Goal: Task Accomplishment & Management: Use online tool/utility

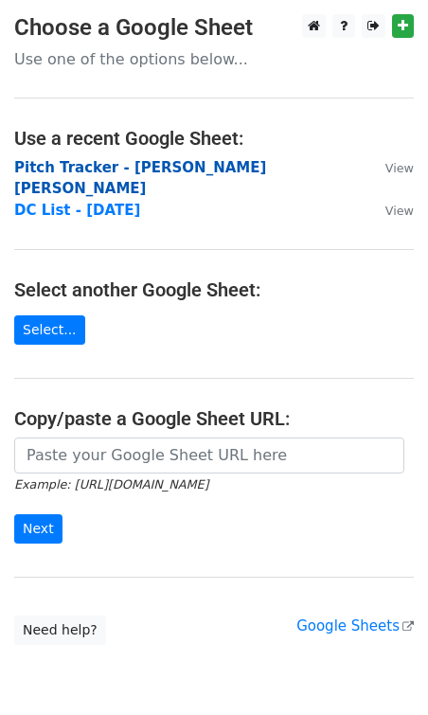
click at [150, 165] on strong "Pitch Tracker - [PERSON_NAME] [PERSON_NAME]" at bounding box center [140, 178] width 252 height 39
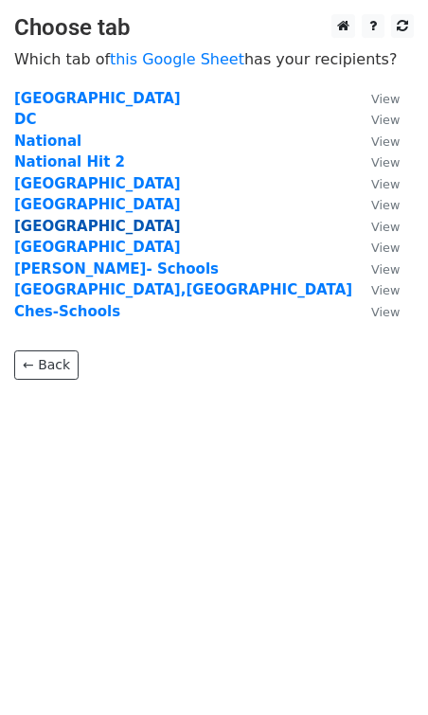
click at [44, 229] on strong "Atlanta" at bounding box center [97, 226] width 167 height 17
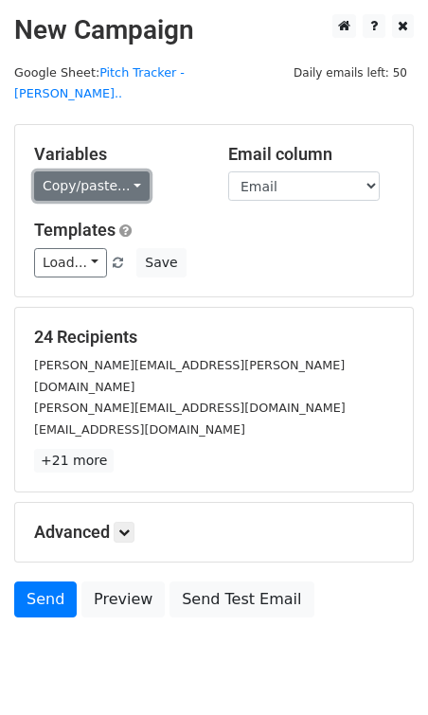
click at [124, 171] on link "Copy/paste..." at bounding box center [92, 185] width 116 height 29
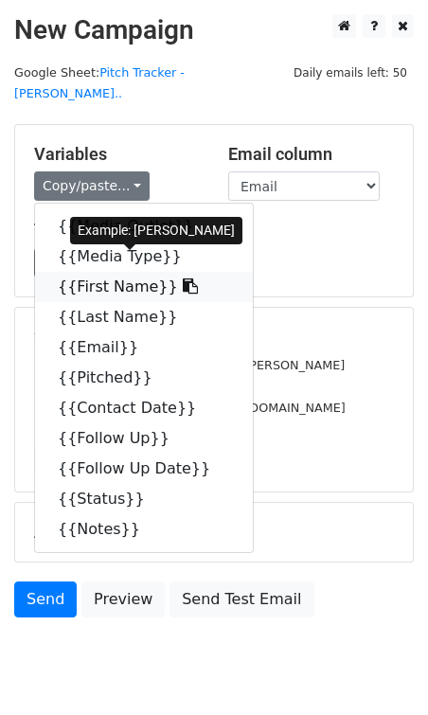
click at [143, 272] on link "{{First Name}}" at bounding box center [144, 287] width 218 height 30
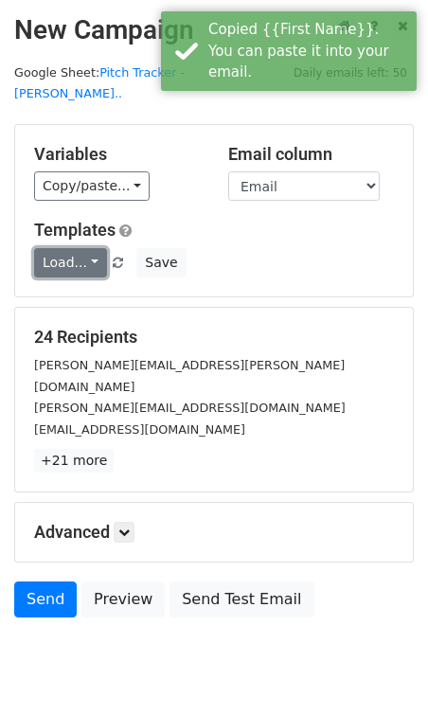
click at [88, 248] on link "Load..." at bounding box center [70, 262] width 73 height 29
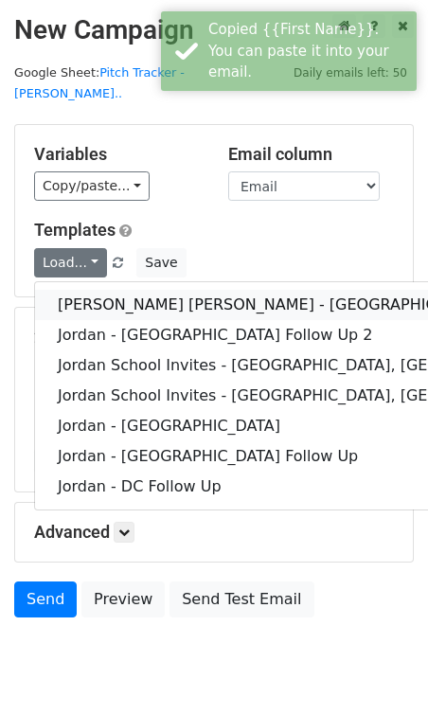
click at [103, 290] on link "[PERSON_NAME] [PERSON_NAME] - [GEOGRAPHIC_DATA]" at bounding box center [308, 305] width 547 height 30
